Goal: Task Accomplishment & Management: Manage account settings

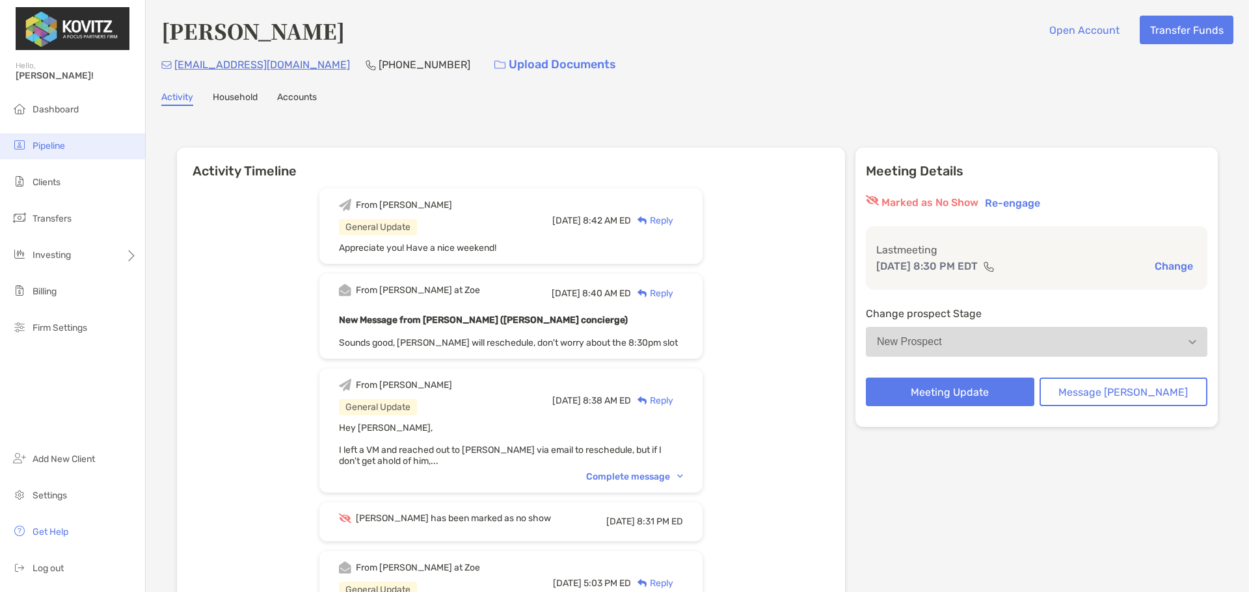
click at [42, 153] on li "Pipeline" at bounding box center [72, 146] width 145 height 26
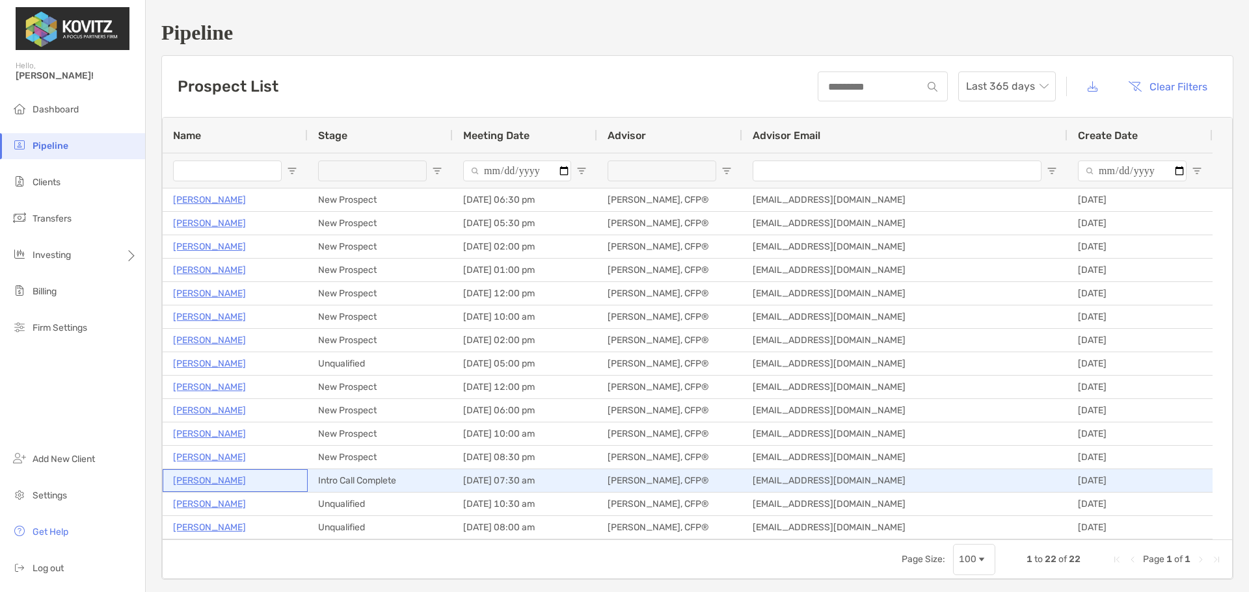
click at [206, 479] on p "[PERSON_NAME]" at bounding box center [209, 481] width 73 height 16
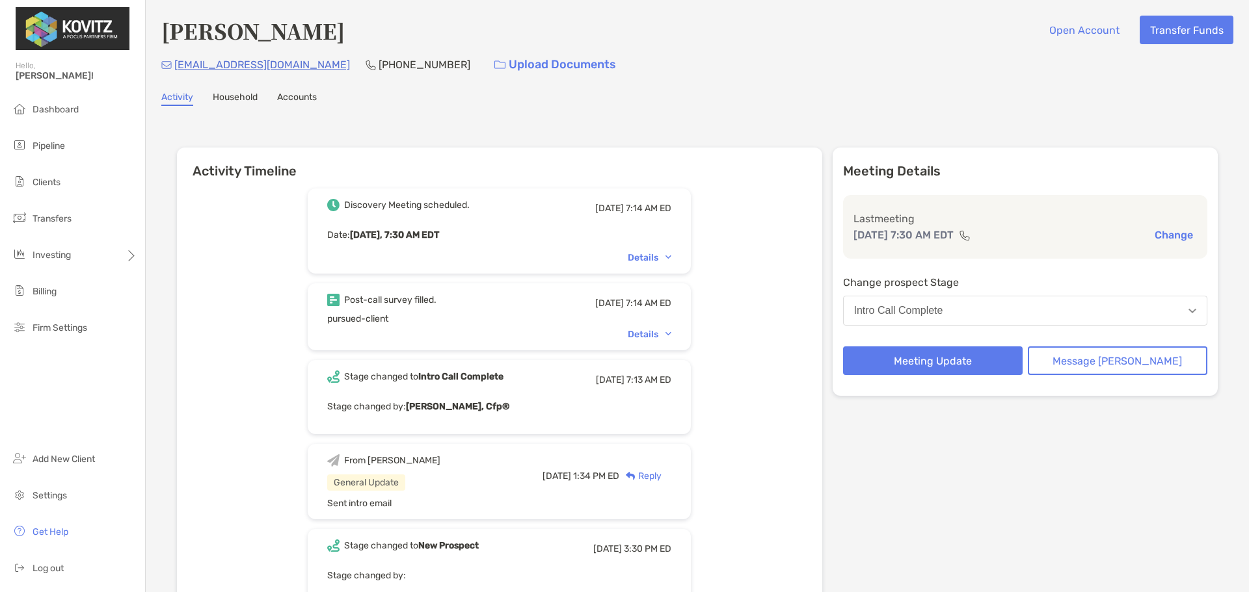
click at [943, 308] on div "Intro Call Complete" at bounding box center [898, 311] width 89 height 12
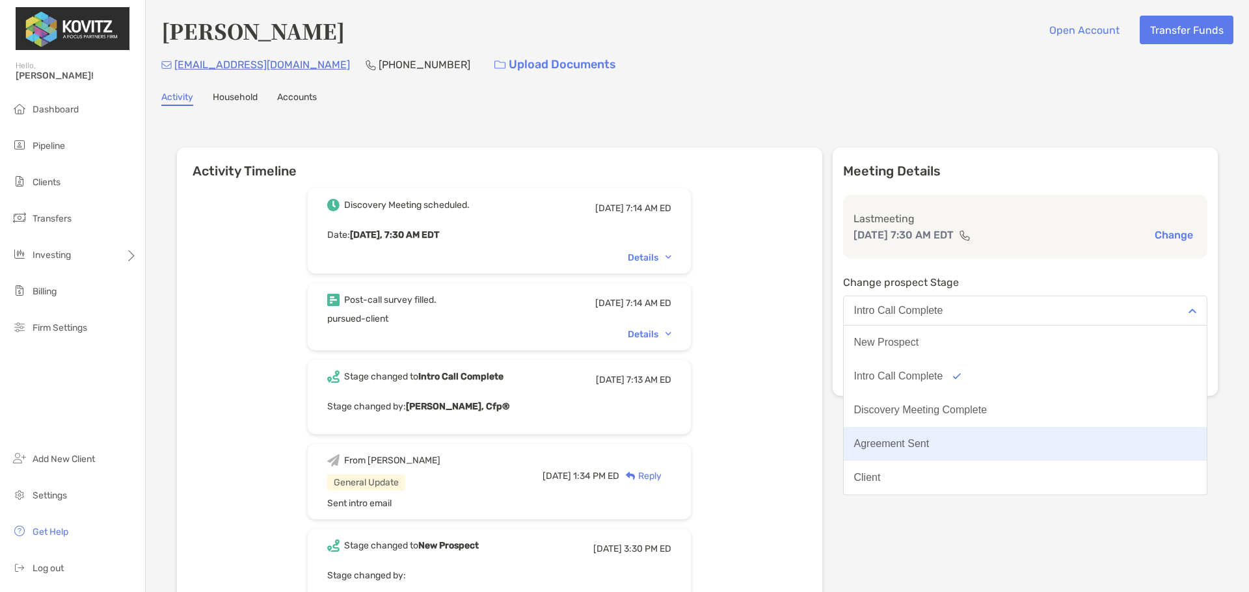
scroll to position [101, 0]
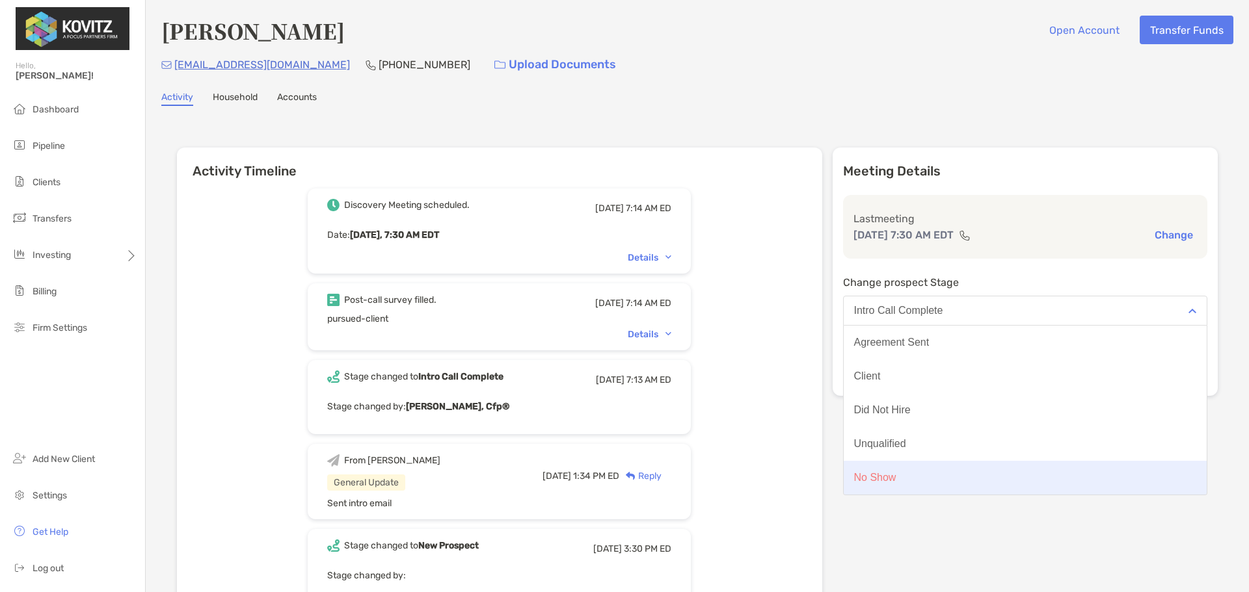
click at [924, 485] on button "No Show" at bounding box center [1024, 478] width 363 height 34
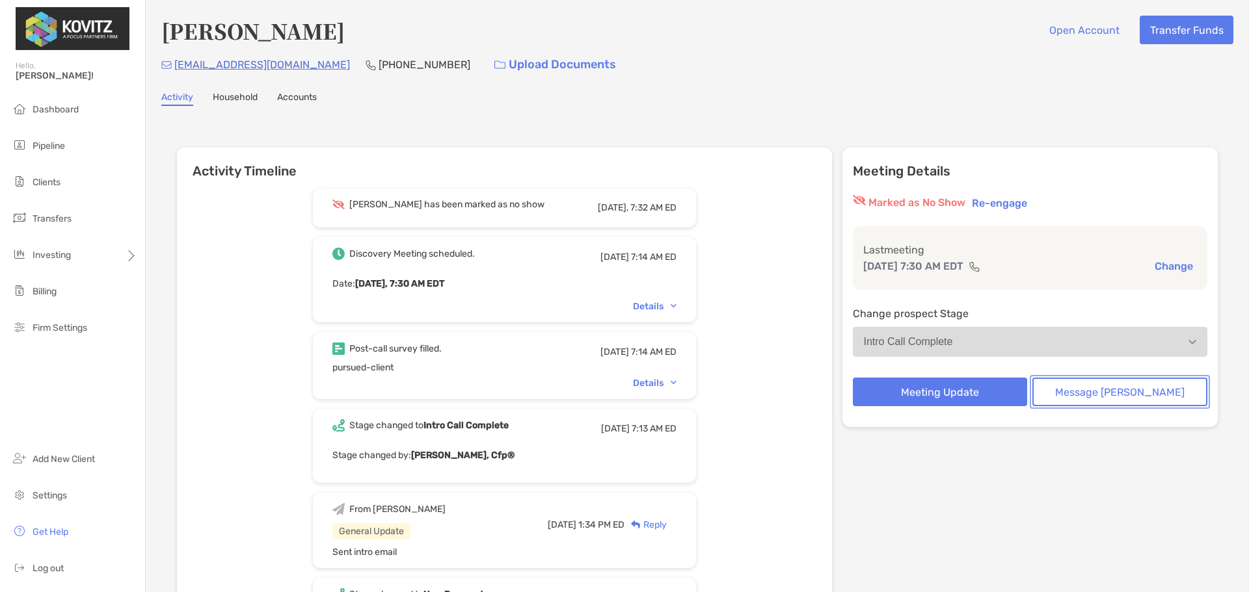
click at [1085, 395] on button "Message [PERSON_NAME]" at bounding box center [1119, 392] width 175 height 29
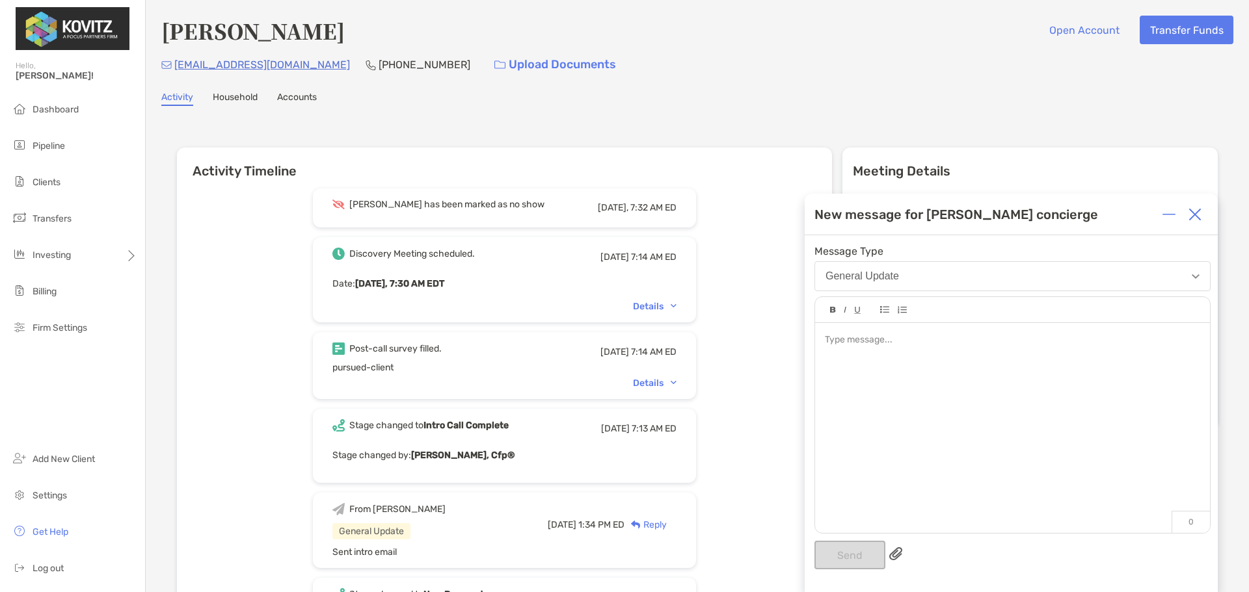
click at [862, 362] on div at bounding box center [1012, 421] width 395 height 197
click at [848, 549] on button "Send" at bounding box center [849, 555] width 71 height 29
